Goal: Task Accomplishment & Management: Manage account settings

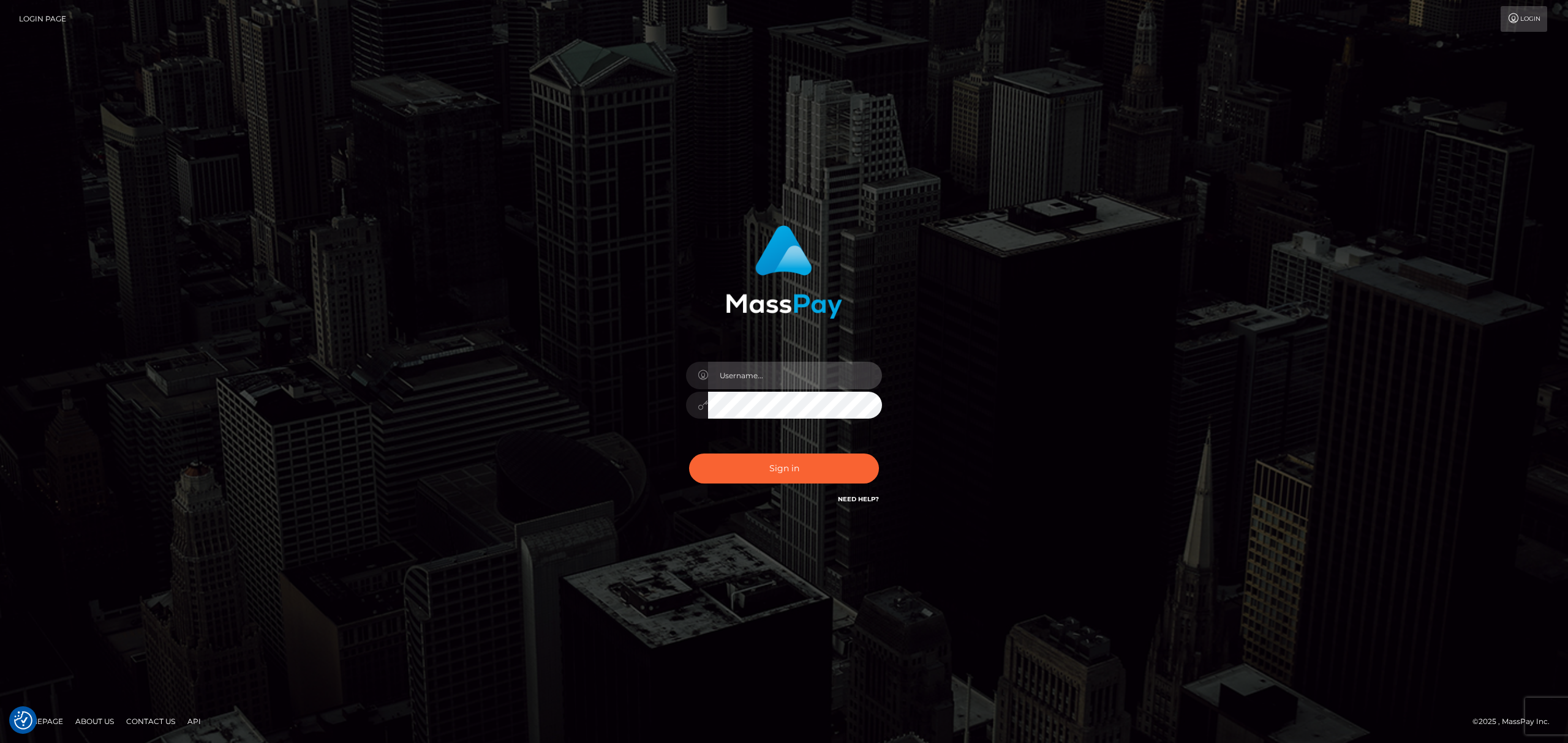
drag, startPoint x: 751, startPoint y: 381, endPoint x: 761, endPoint y: 390, distance: 13.5
click at [751, 381] on input "text" at bounding box center [795, 375] width 174 height 27
type input "Eric"
click at [791, 466] on button "Sign in" at bounding box center [784, 469] width 190 height 30
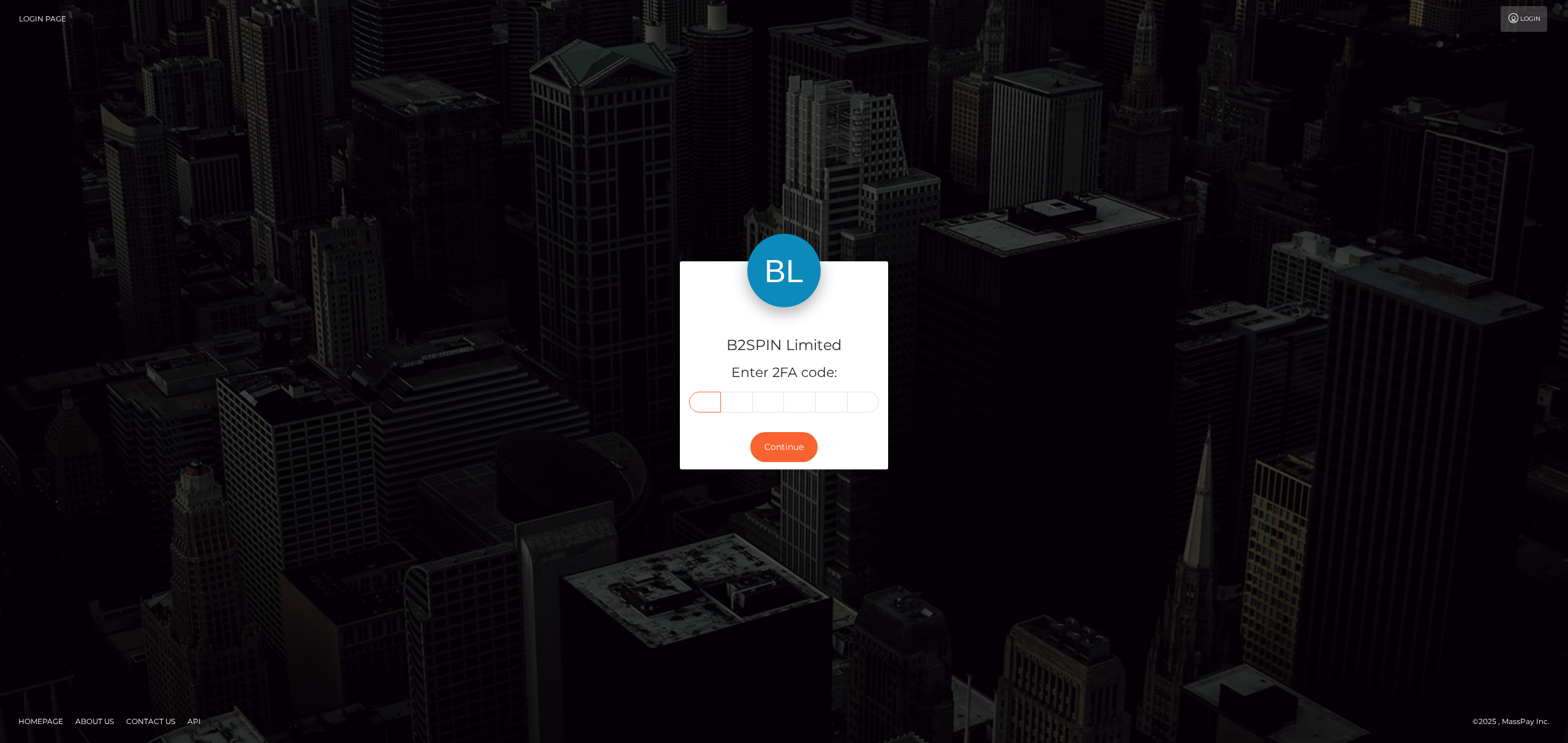
click at [704, 402] on input "text" at bounding box center [705, 402] width 32 height 21
paste input "2"
type input "2"
type input "4"
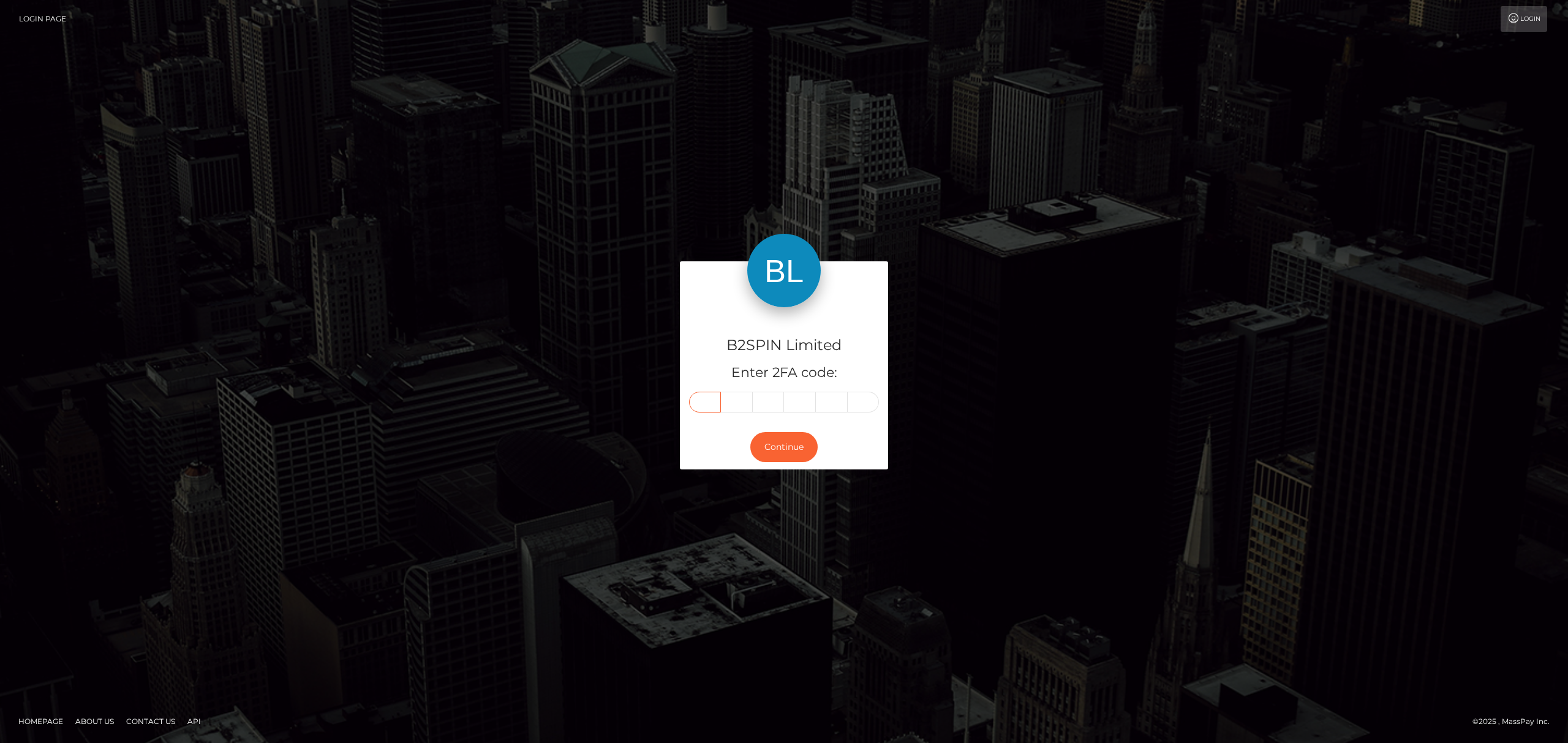
type input "1"
type input "9"
type input "7"
click at [777, 439] on button "Continue" at bounding box center [784, 447] width 67 height 30
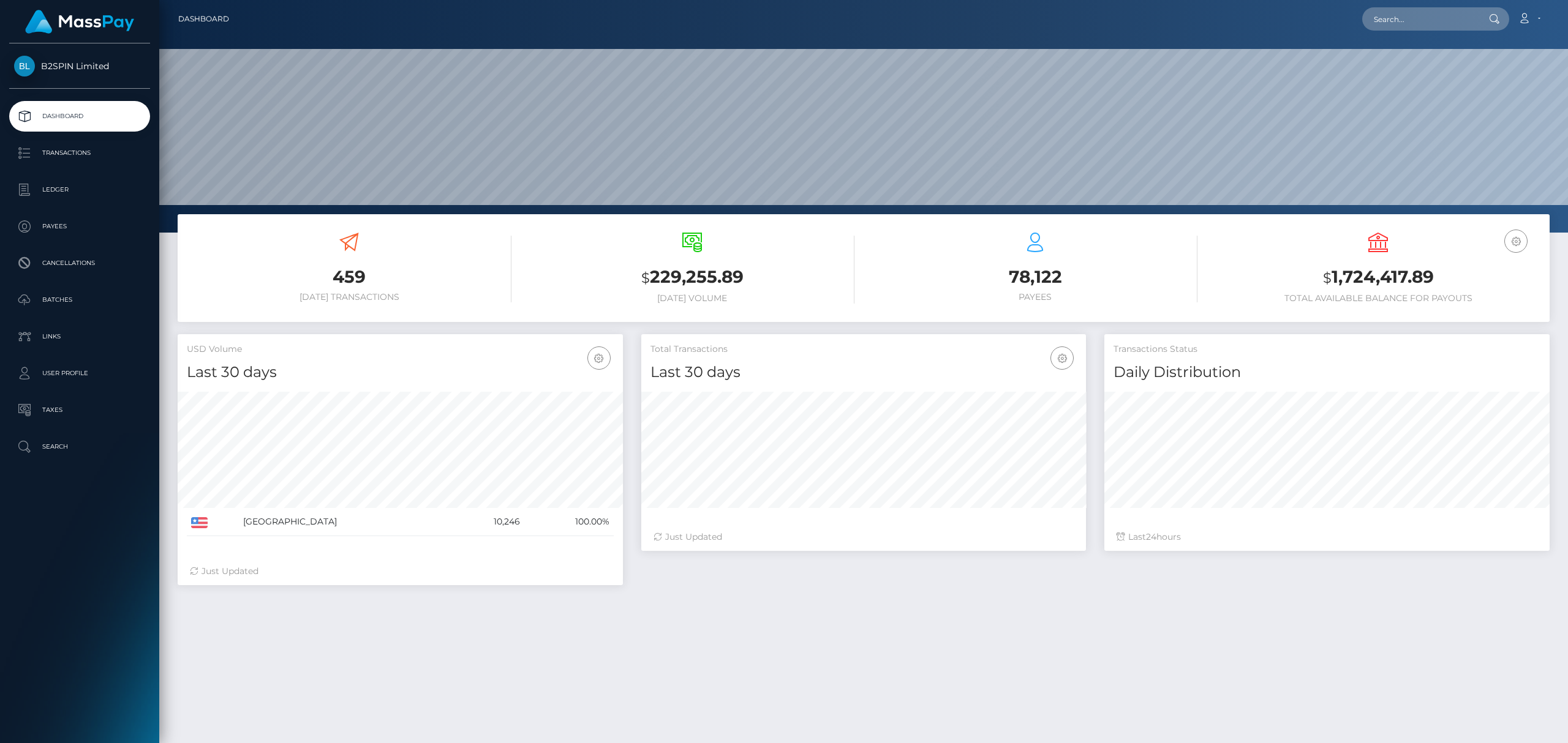
scroll to position [217, 445]
drag, startPoint x: 1446, startPoint y: 279, endPoint x: 1329, endPoint y: 288, distance: 117.3
click at [1329, 288] on h3 "$ 1,724,417.89" at bounding box center [1378, 278] width 325 height 25
copy h3 "1,724,417.89"
